Goal: Navigation & Orientation: Find specific page/section

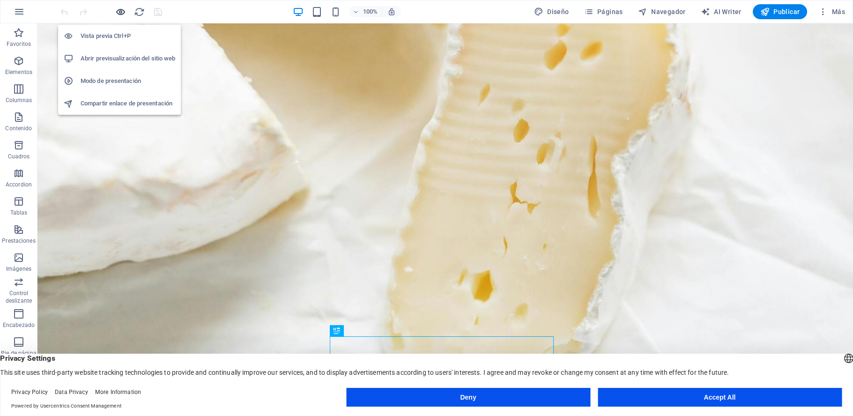
click at [121, 9] on icon "button" at bounding box center [120, 12] width 11 height 11
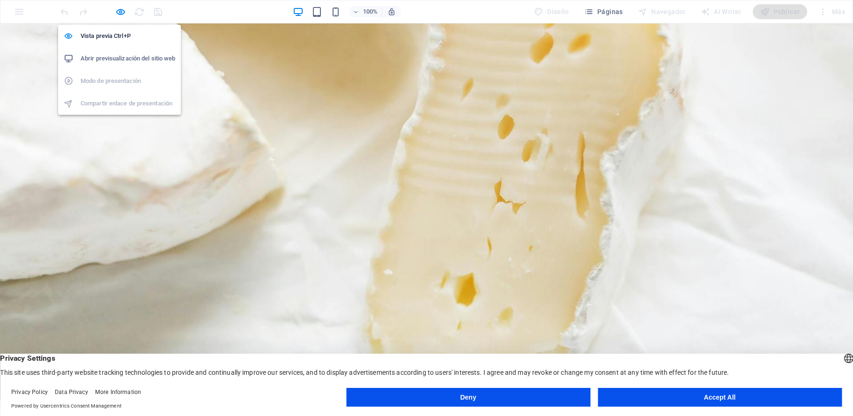
click at [118, 58] on h6 "Abrir previsualización del sitio web" at bounding box center [128, 58] width 95 height 11
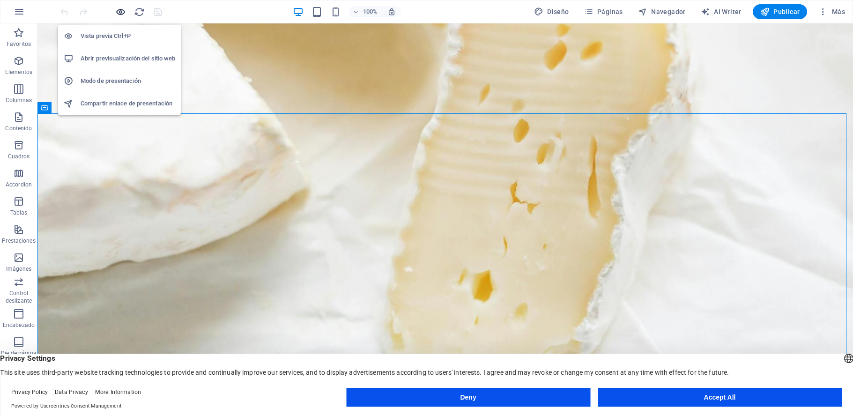
click at [121, 12] on icon "button" at bounding box center [120, 12] width 11 height 11
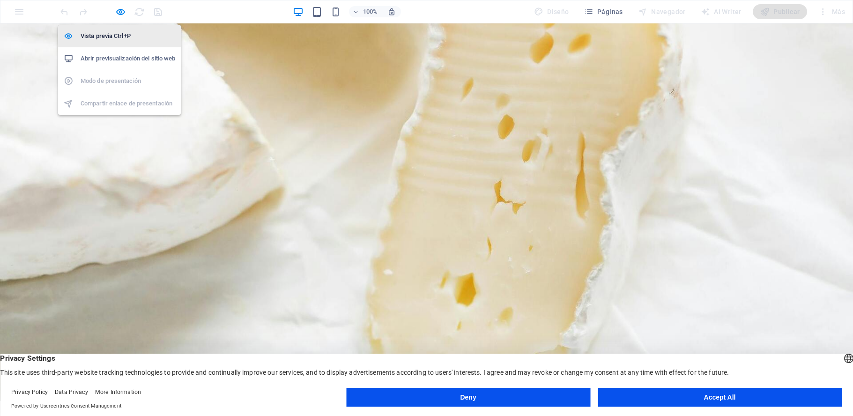
click at [97, 34] on h6 "Vista previa Ctrl+P" at bounding box center [128, 35] width 95 height 11
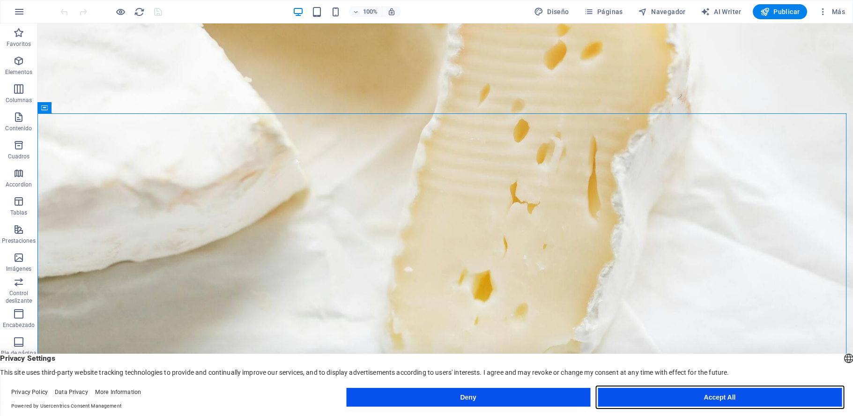
click at [702, 395] on button "Accept All" at bounding box center [720, 397] width 244 height 19
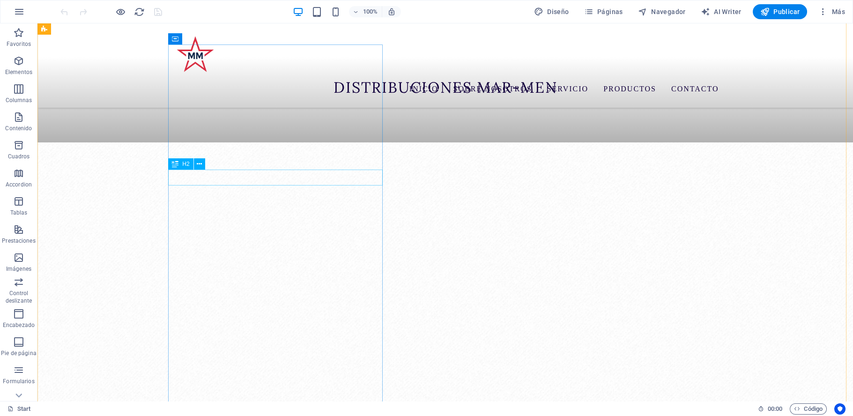
scroll to position [446, 0]
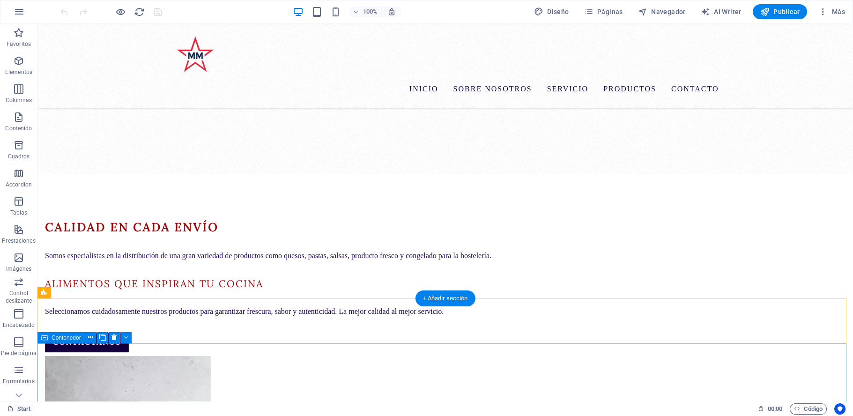
scroll to position [937, 0]
